Goal: Find specific page/section: Find specific page/section

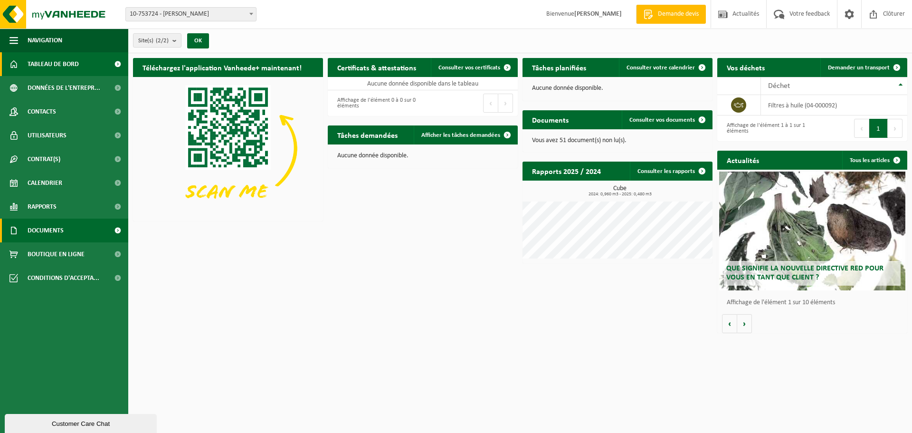
click at [68, 227] on link "Documents" at bounding box center [64, 230] width 128 height 24
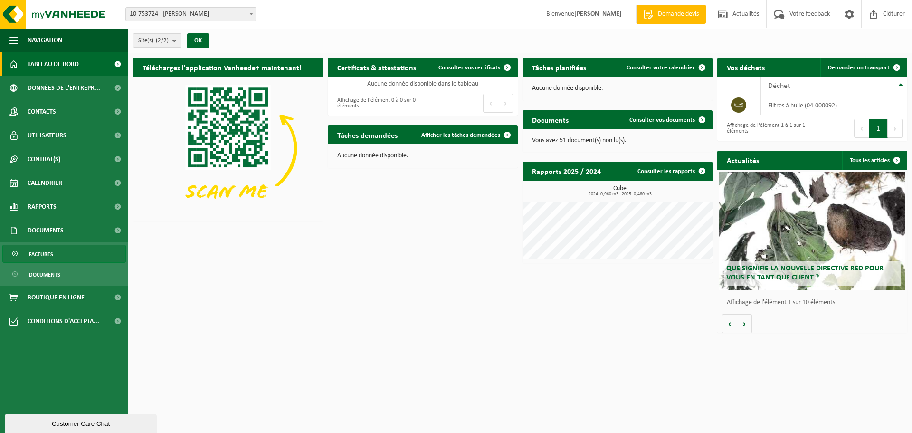
click at [49, 248] on span "Factures" at bounding box center [41, 254] width 24 height 18
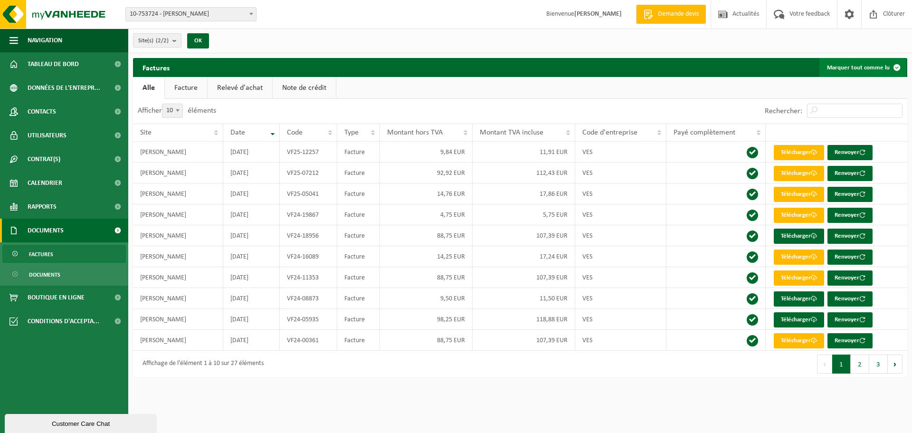
click at [864, 66] on button "Marquer tout comme lu" at bounding box center [862, 67] width 87 height 19
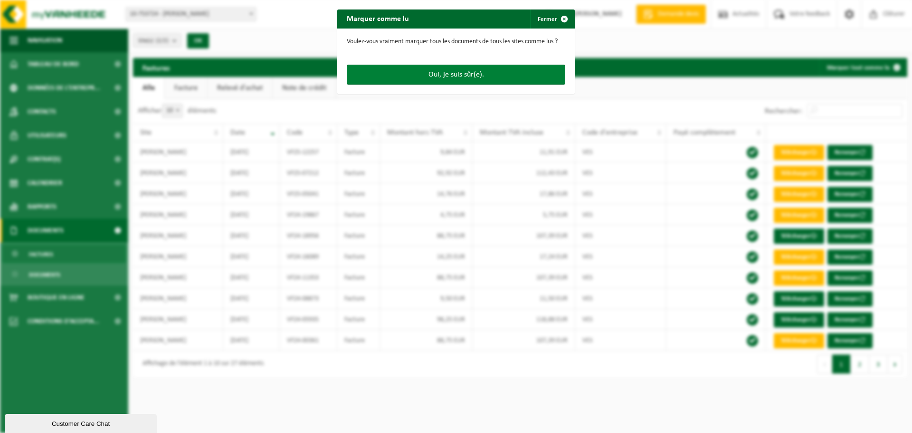
click at [487, 72] on button "Oui, je suis sûr(e)." at bounding box center [456, 75] width 218 height 20
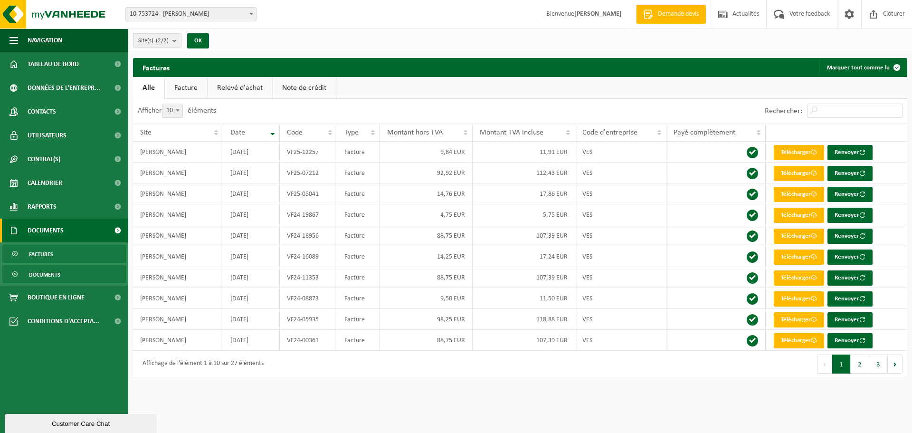
click at [41, 272] on span "Documents" at bounding box center [44, 274] width 31 height 18
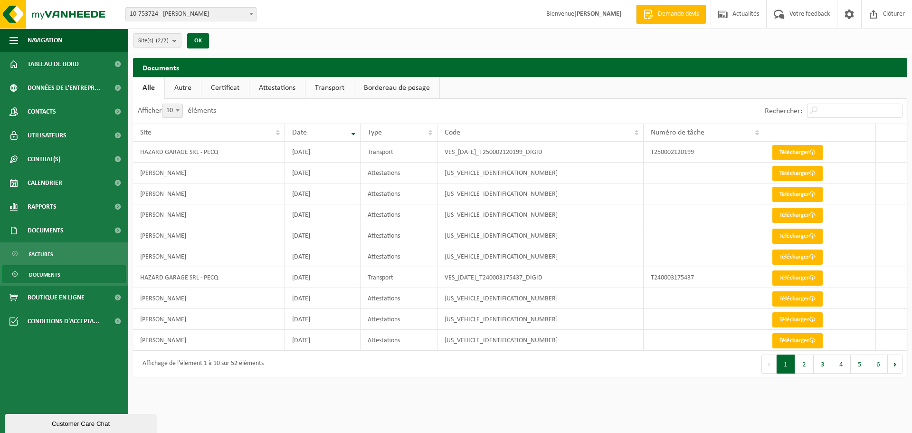
click at [277, 81] on link "Attestations" at bounding box center [277, 88] width 56 height 22
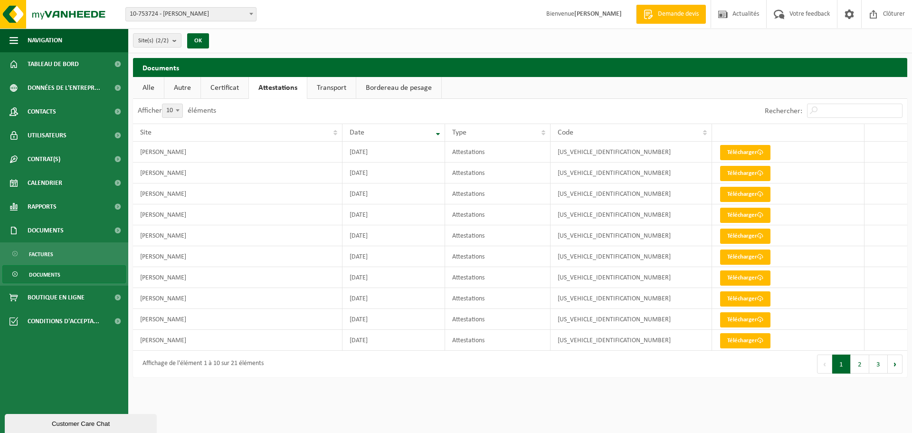
click at [224, 86] on link "Certificat" at bounding box center [224, 88] width 47 height 22
